Goal: Obtain resource: Download file/media

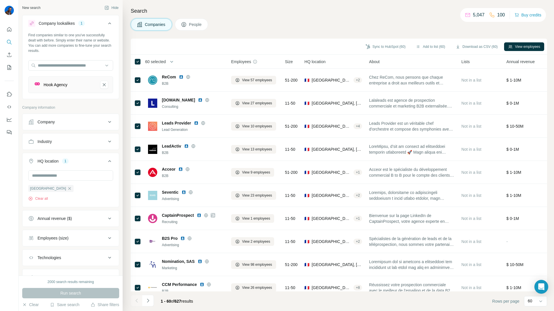
scroll to position [1161, 0]
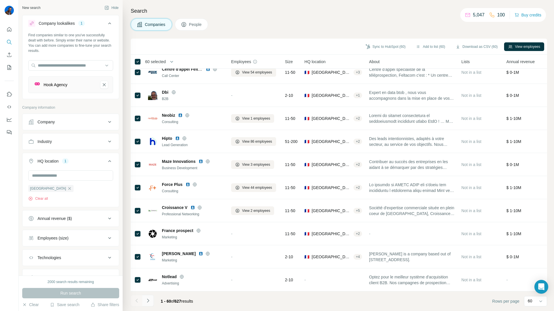
click at [149, 301] on icon "Navigate to next page" at bounding box center [148, 301] width 6 height 6
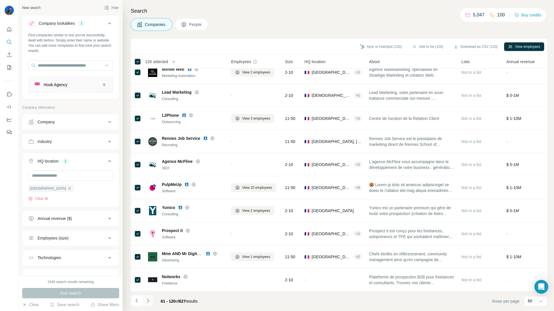
click at [146, 301] on icon "Navigate to next page" at bounding box center [148, 301] width 6 height 6
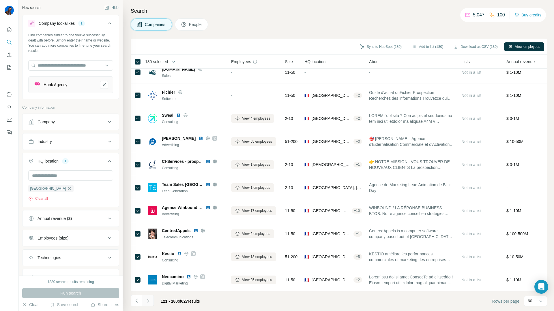
click at [151, 301] on button "Navigate to next page" at bounding box center [148, 301] width 12 height 12
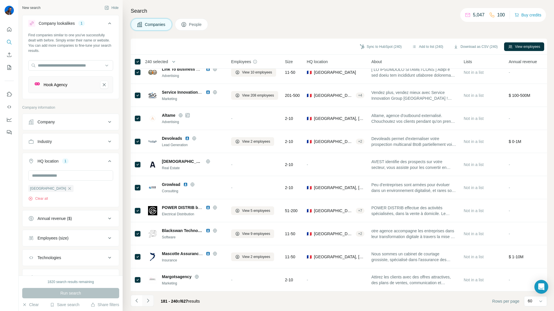
click at [148, 300] on icon "Navigate to next page" at bounding box center [148, 301] width 6 height 6
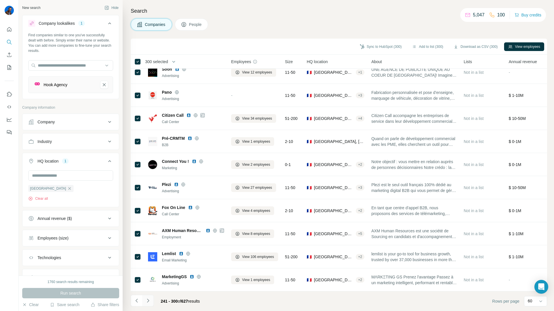
click at [150, 304] on button "Navigate to next page" at bounding box center [148, 301] width 12 height 12
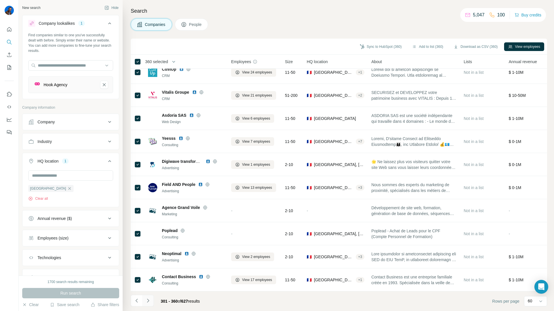
click at [150, 300] on icon "Navigate to next page" at bounding box center [148, 301] width 6 height 6
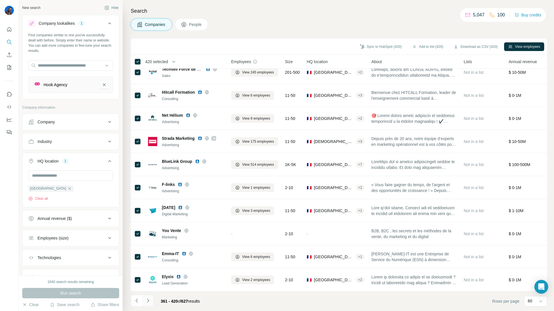
click at [146, 303] on icon "Navigate to next page" at bounding box center [148, 301] width 6 height 6
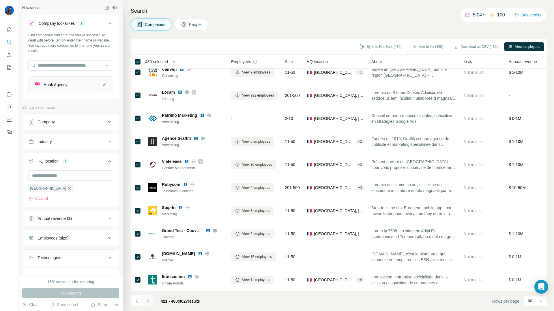
click at [151, 301] on button "Navigate to next page" at bounding box center [148, 301] width 12 height 12
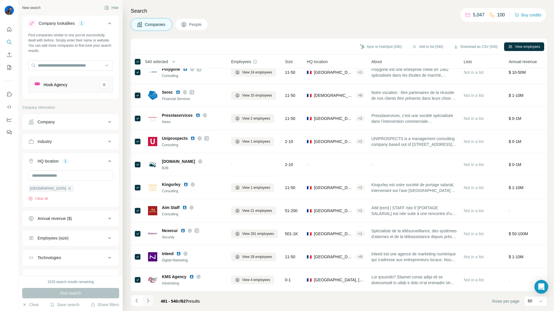
click at [150, 300] on icon "Navigate to next page" at bounding box center [148, 301] width 6 height 6
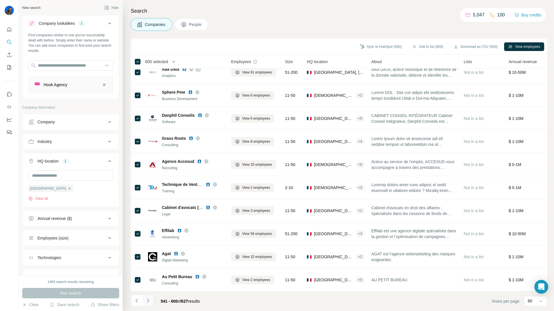
click at [148, 299] on icon "Navigate to next page" at bounding box center [148, 301] width 6 height 6
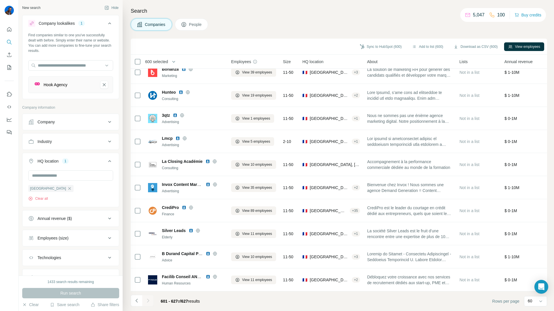
scroll to position [400, 0]
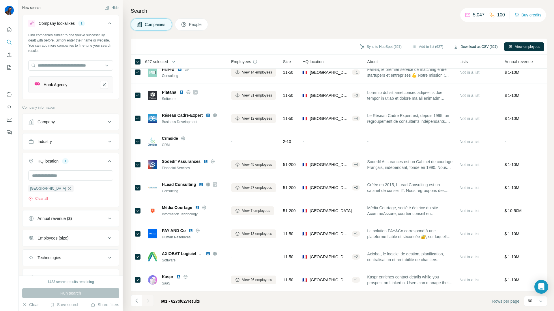
click at [486, 48] on button "Download as CSV (627)" at bounding box center [475, 46] width 52 height 9
